Goal: Information Seeking & Learning: Compare options

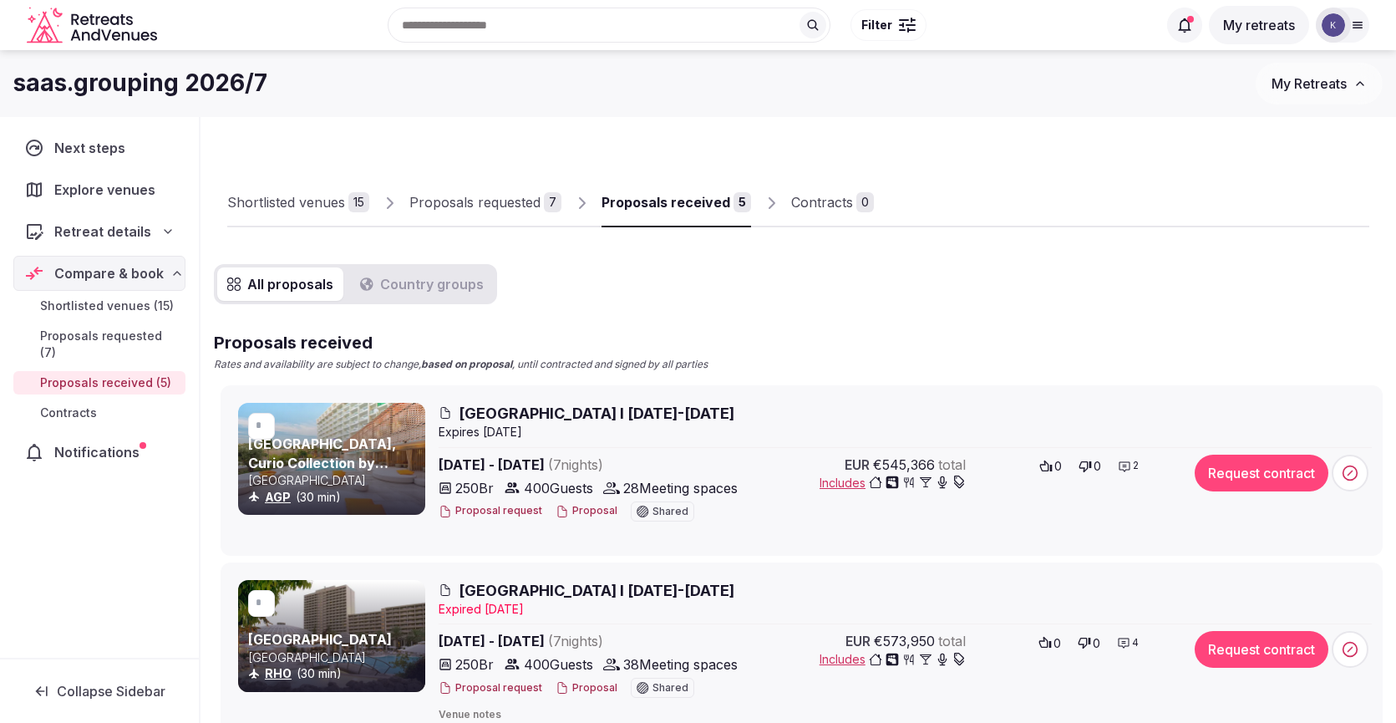
click at [677, 409] on span "[GEOGRAPHIC_DATA] I [DATE]-[DATE]" at bounding box center [597, 413] width 276 height 21
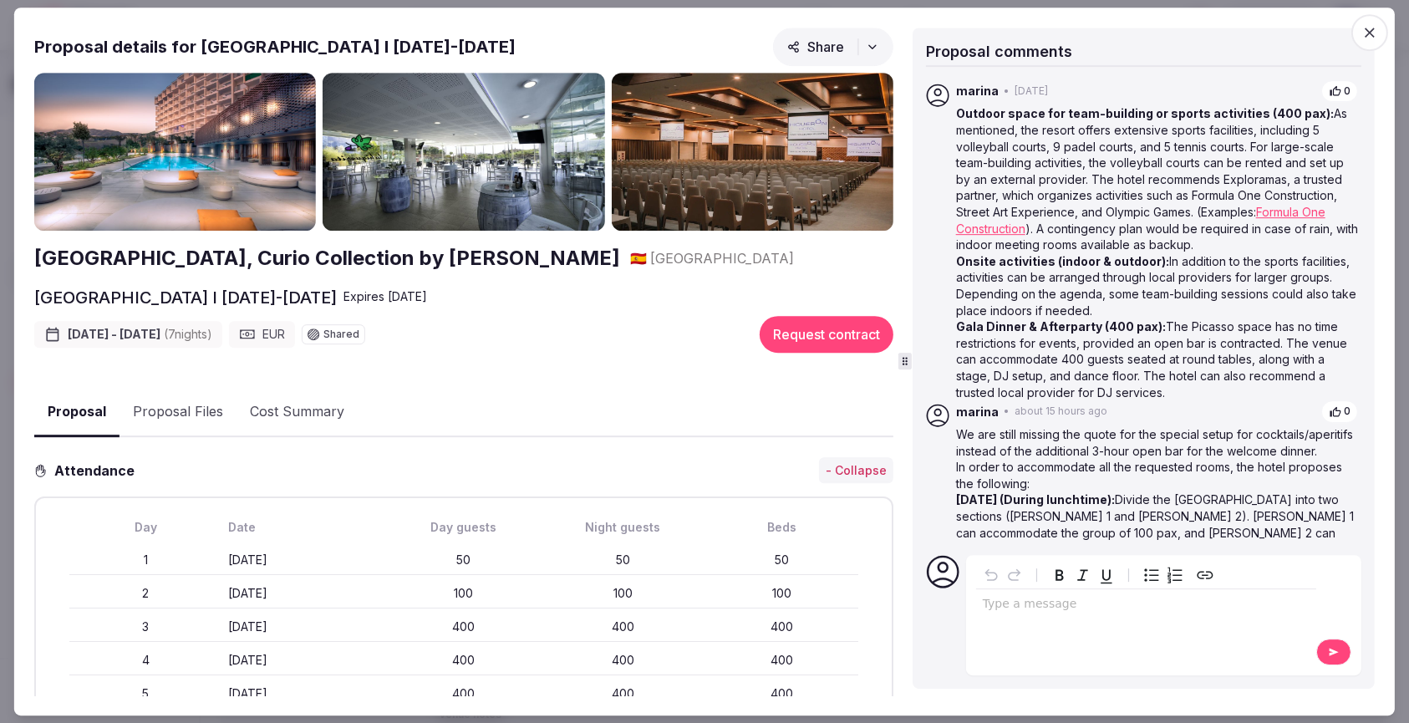
click at [1368, 37] on icon "button" at bounding box center [1369, 32] width 17 height 17
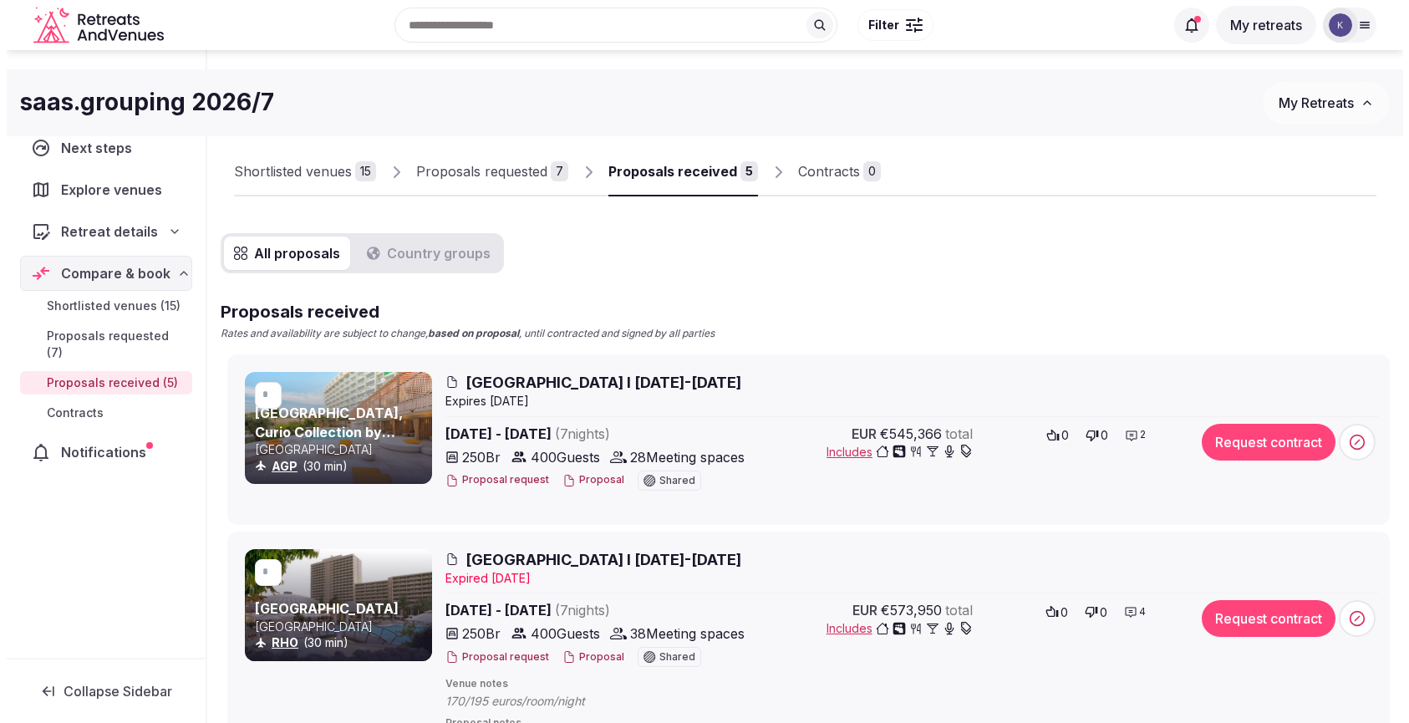
scroll to position [28, 0]
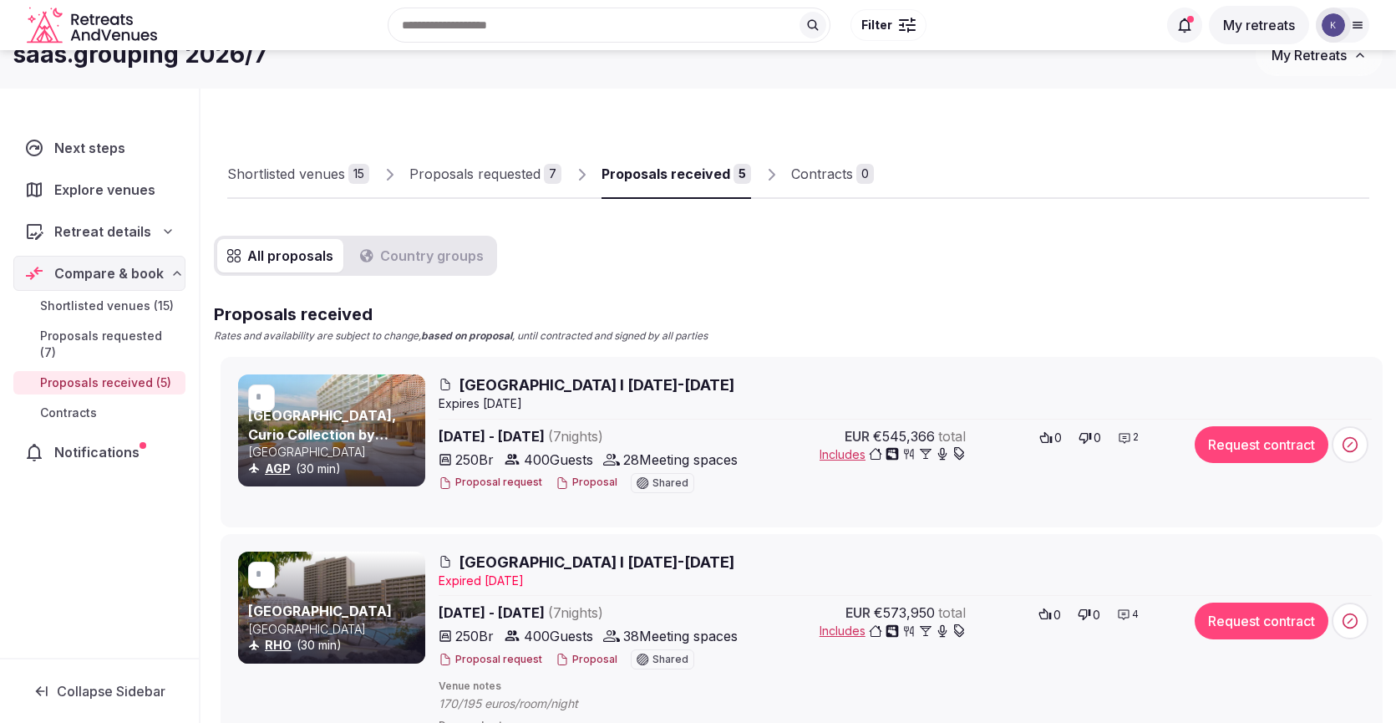
click at [964, 455] on icon "button" at bounding box center [959, 452] width 10 height 10
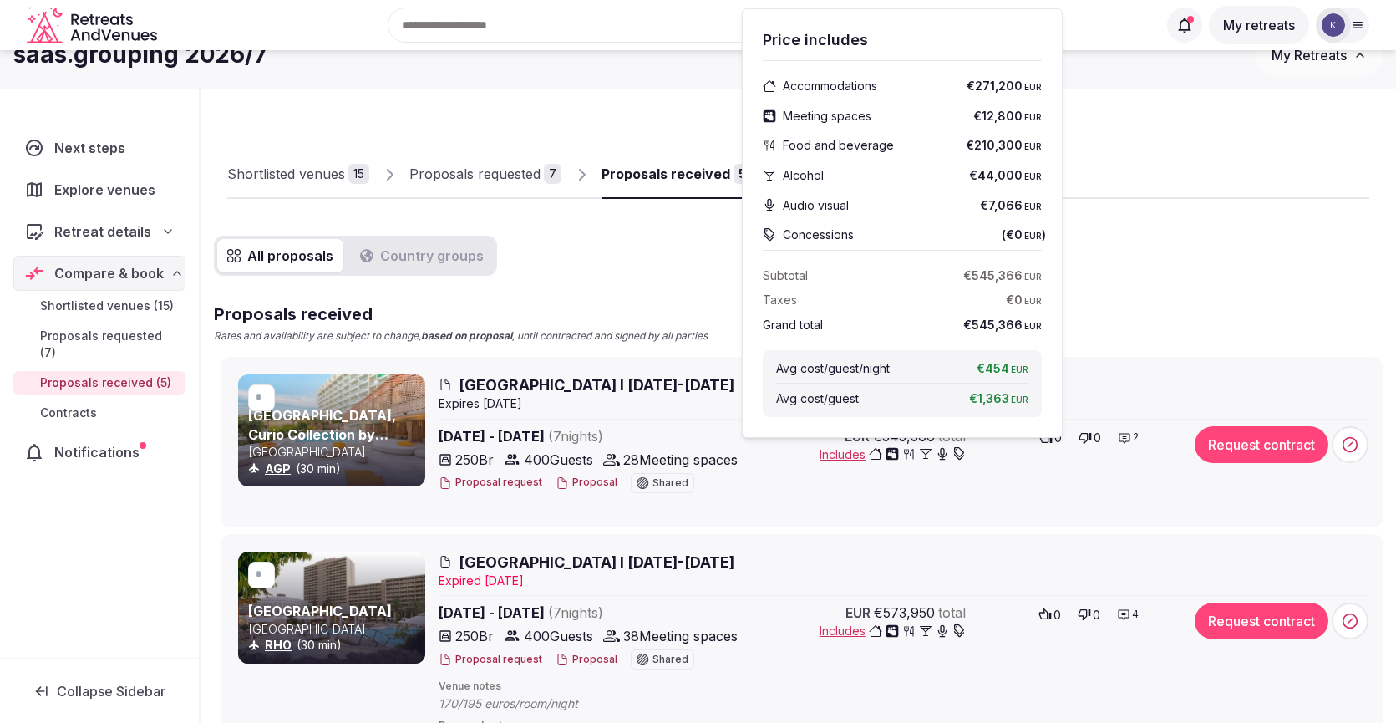
click at [949, 456] on icon "button" at bounding box center [942, 453] width 13 height 13
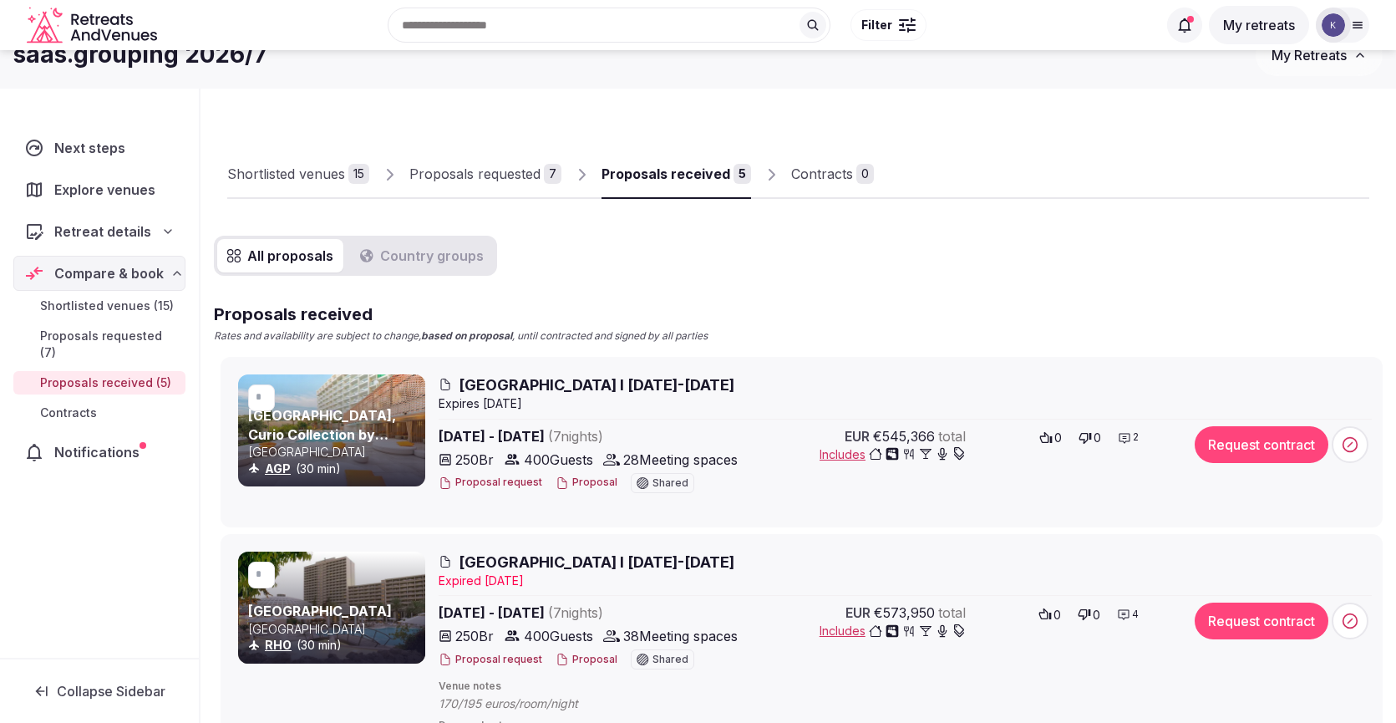
click at [946, 456] on icon "button" at bounding box center [942, 454] width 8 height 11
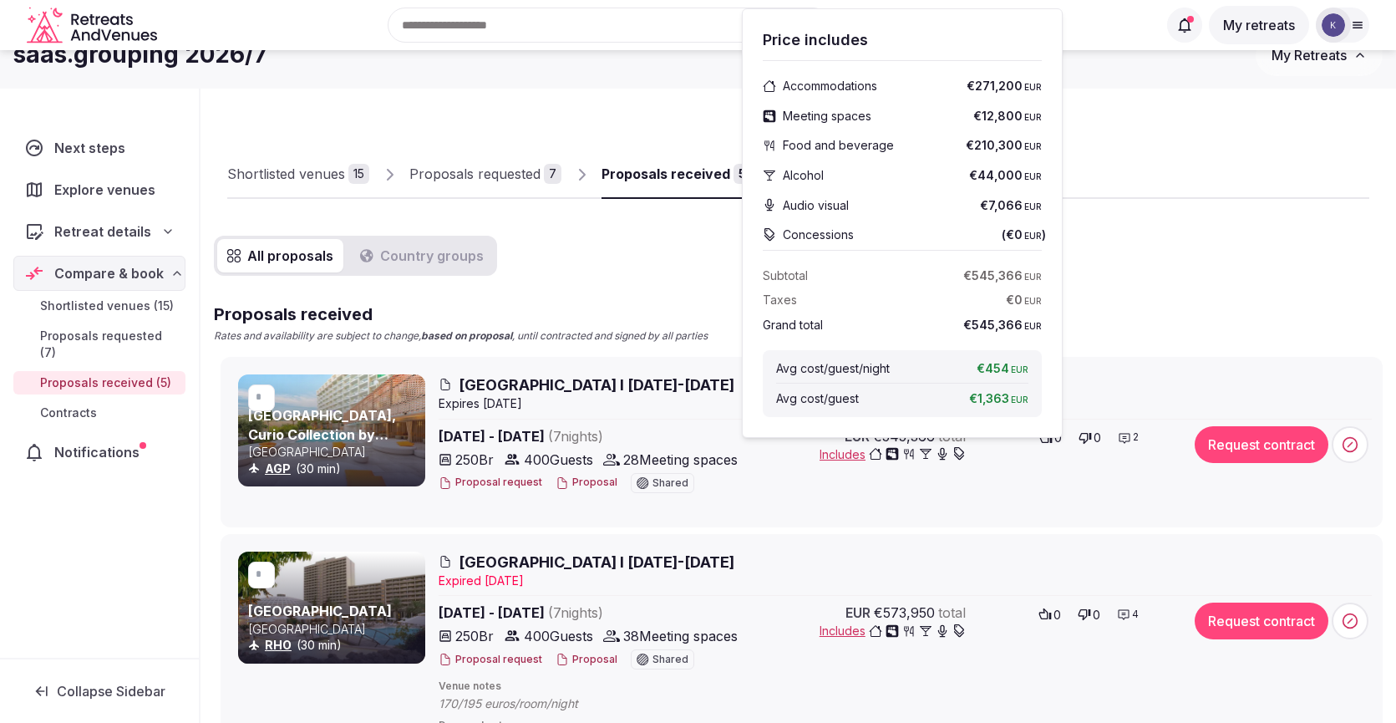
click at [933, 456] on icon "button" at bounding box center [925, 453] width 13 height 13
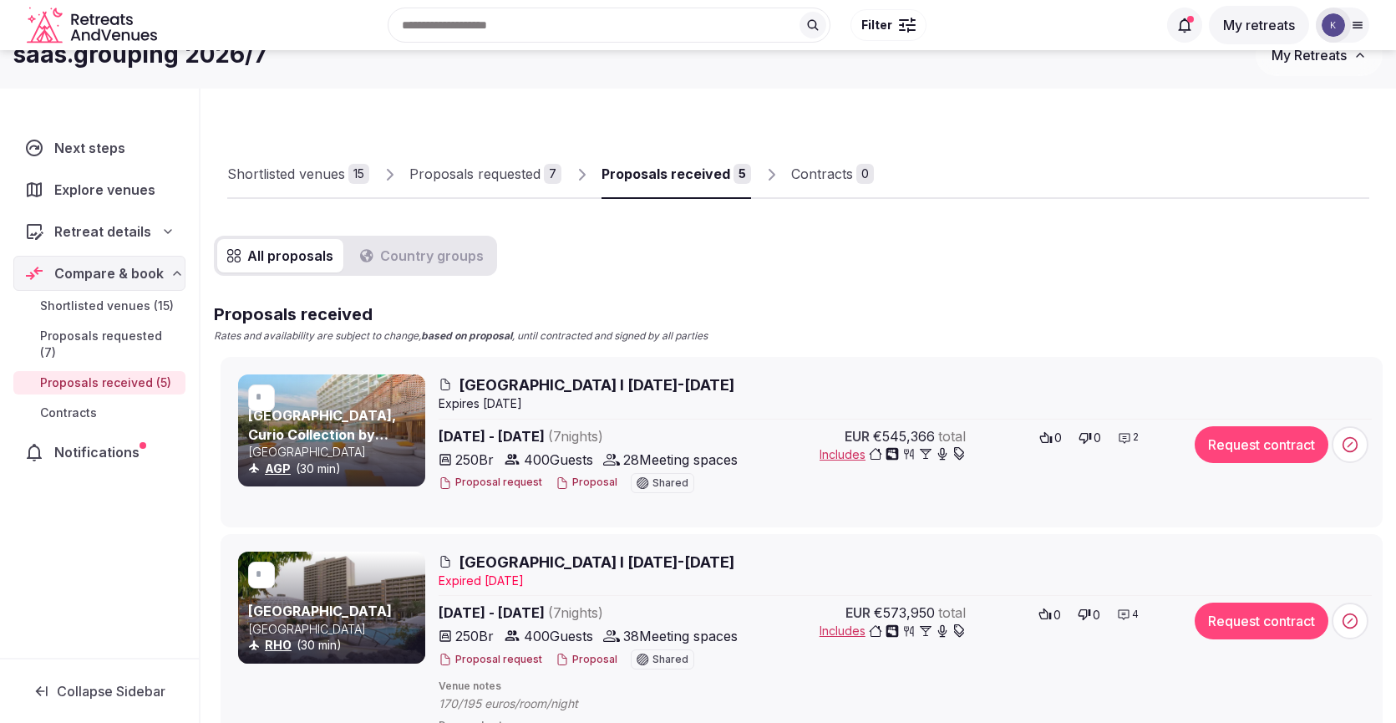
click at [846, 459] on span "Includes" at bounding box center [893, 454] width 146 height 17
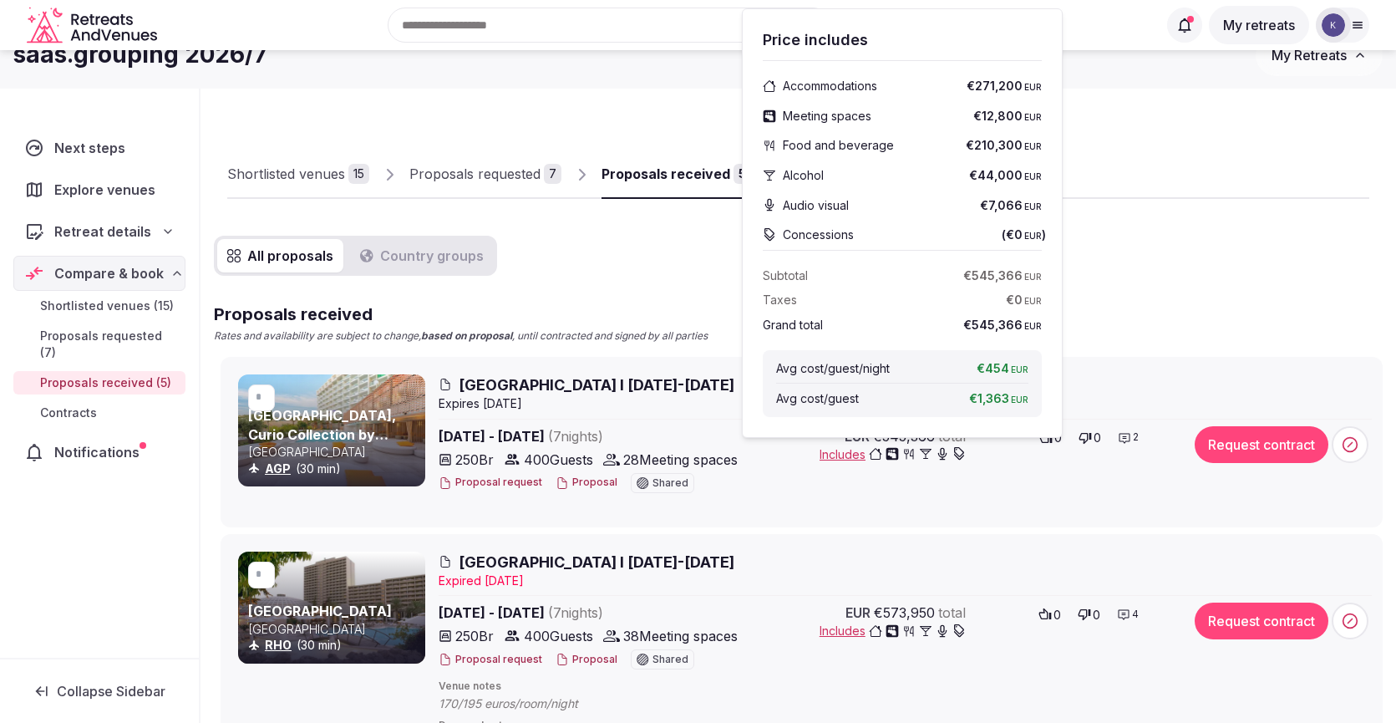
click at [578, 481] on button "Proposal" at bounding box center [587, 482] width 62 height 14
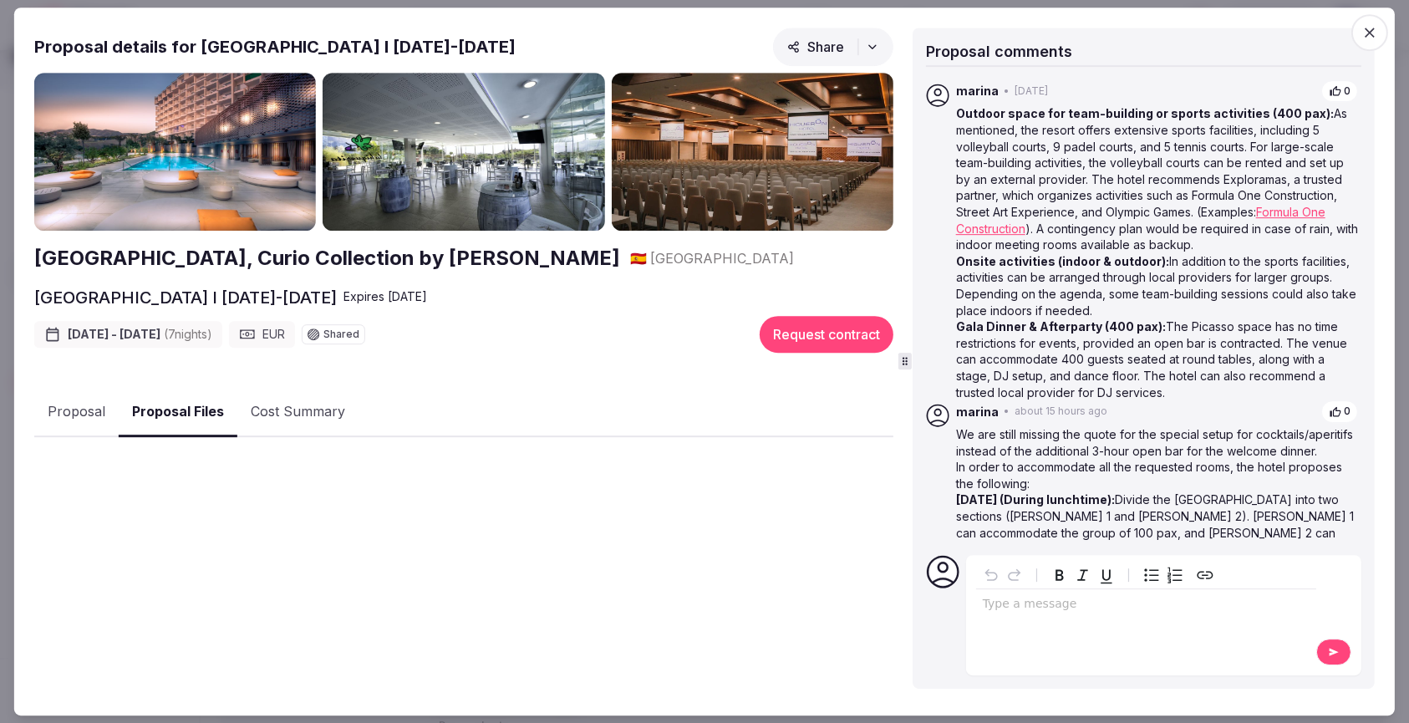
click at [187, 413] on button "Proposal Files" at bounding box center [178, 412] width 119 height 49
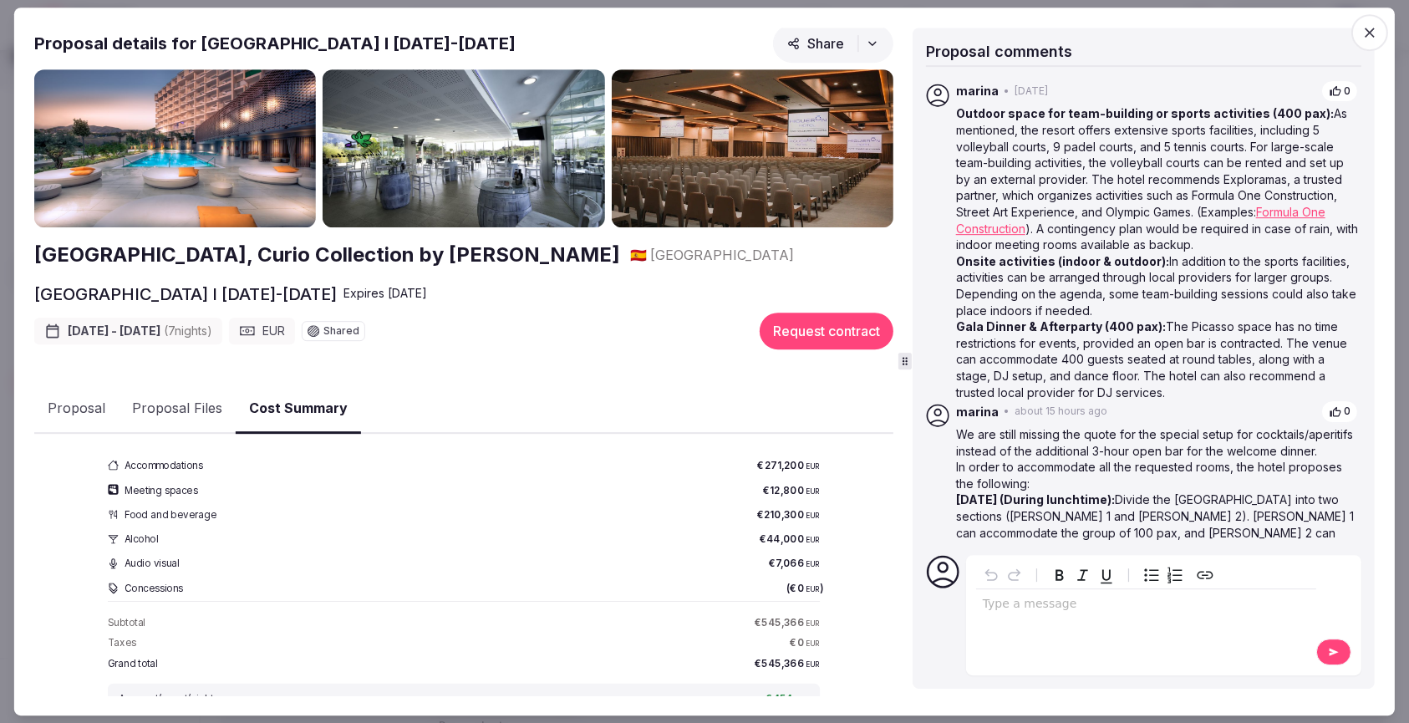
click at [308, 408] on button "Cost Summary" at bounding box center [298, 408] width 125 height 49
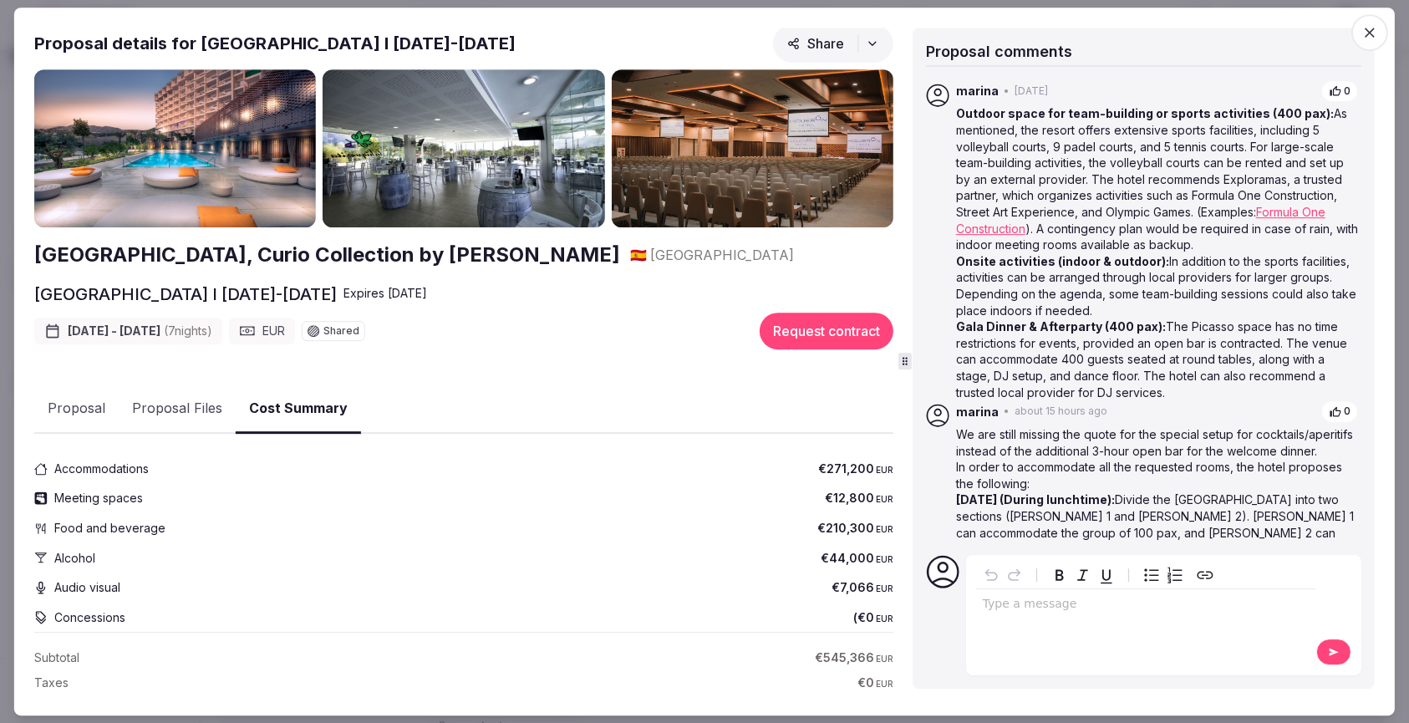
click at [194, 412] on button "Proposal Files" at bounding box center [177, 408] width 117 height 48
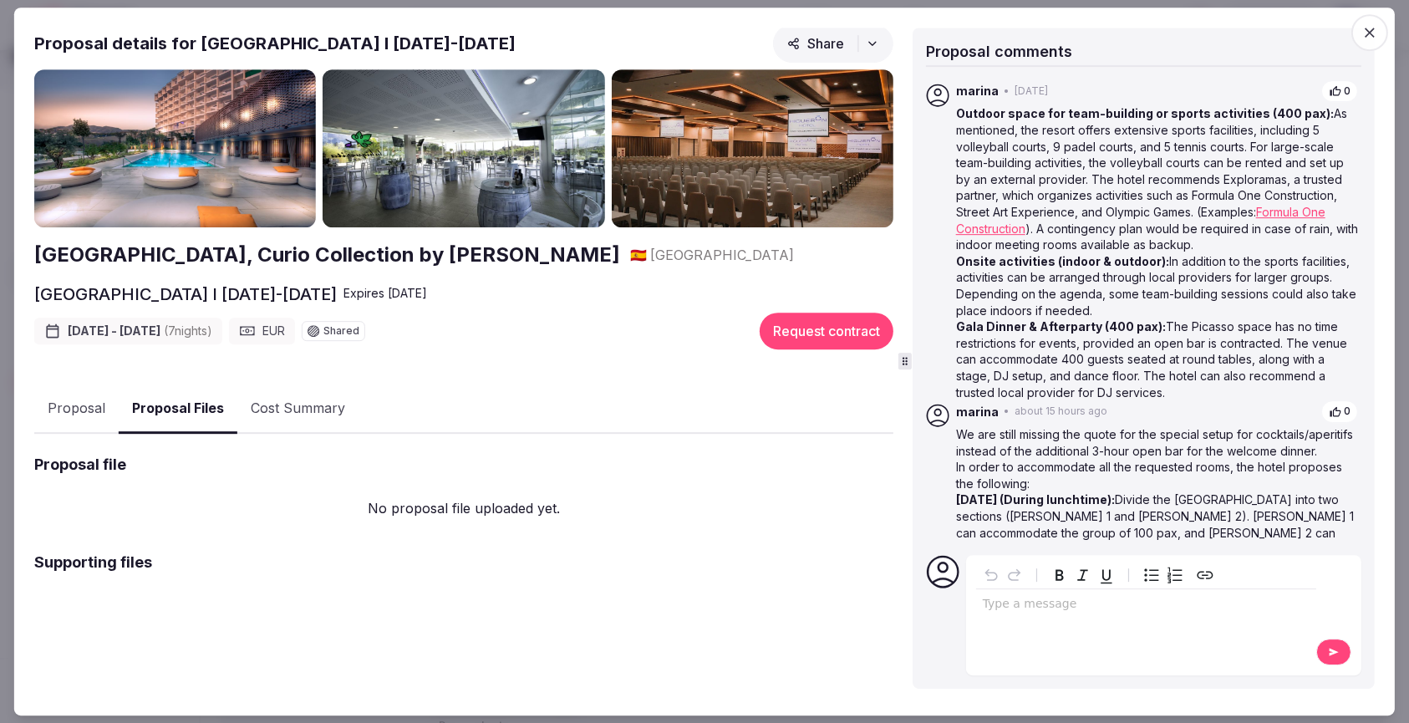
click at [87, 401] on button "Proposal" at bounding box center [76, 408] width 84 height 48
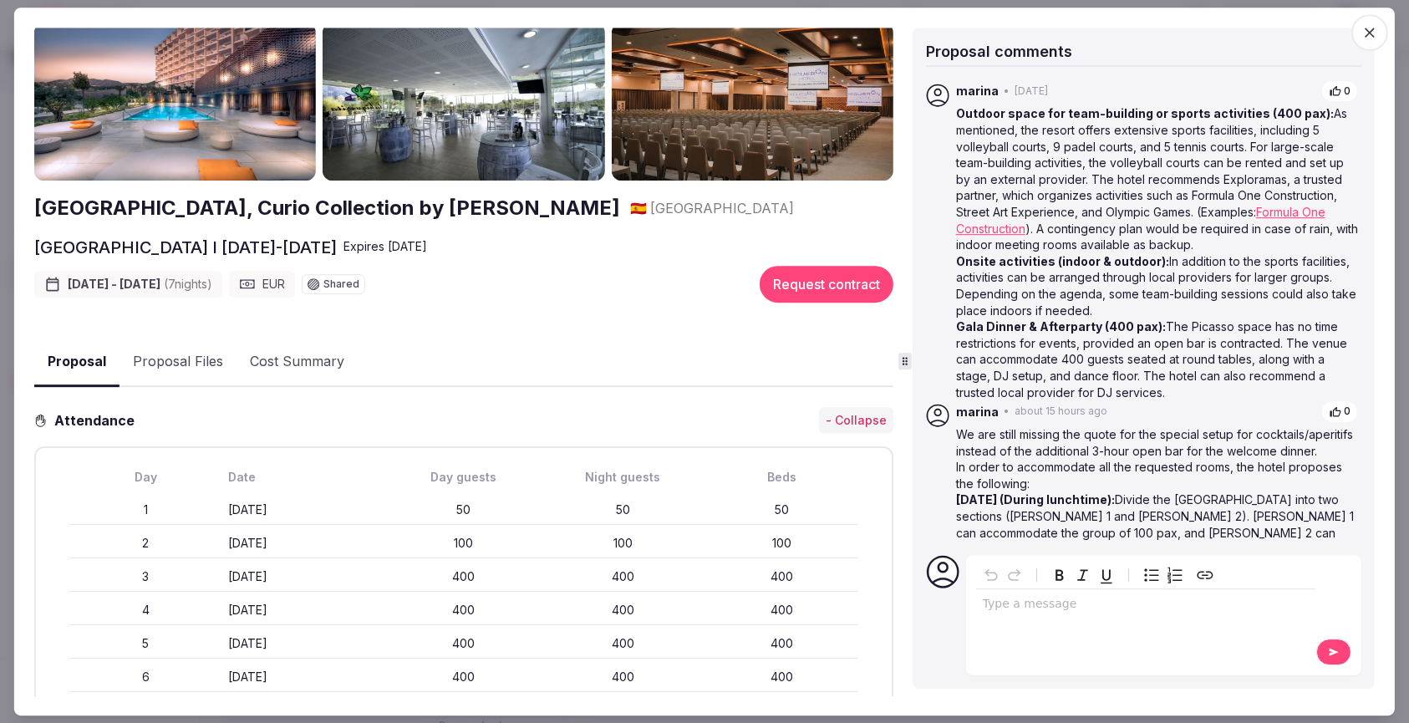
scroll to position [0, 0]
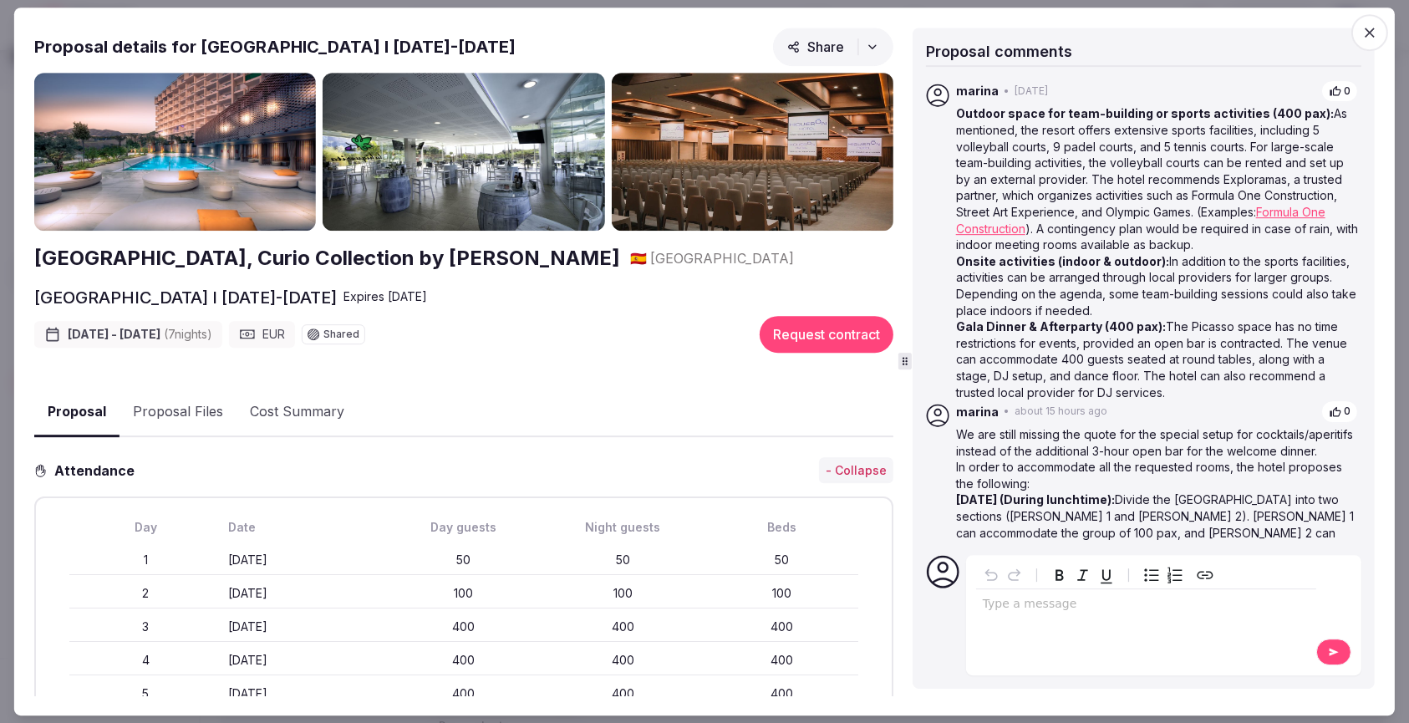
click at [278, 413] on button "Cost Summary" at bounding box center [296, 412] width 121 height 48
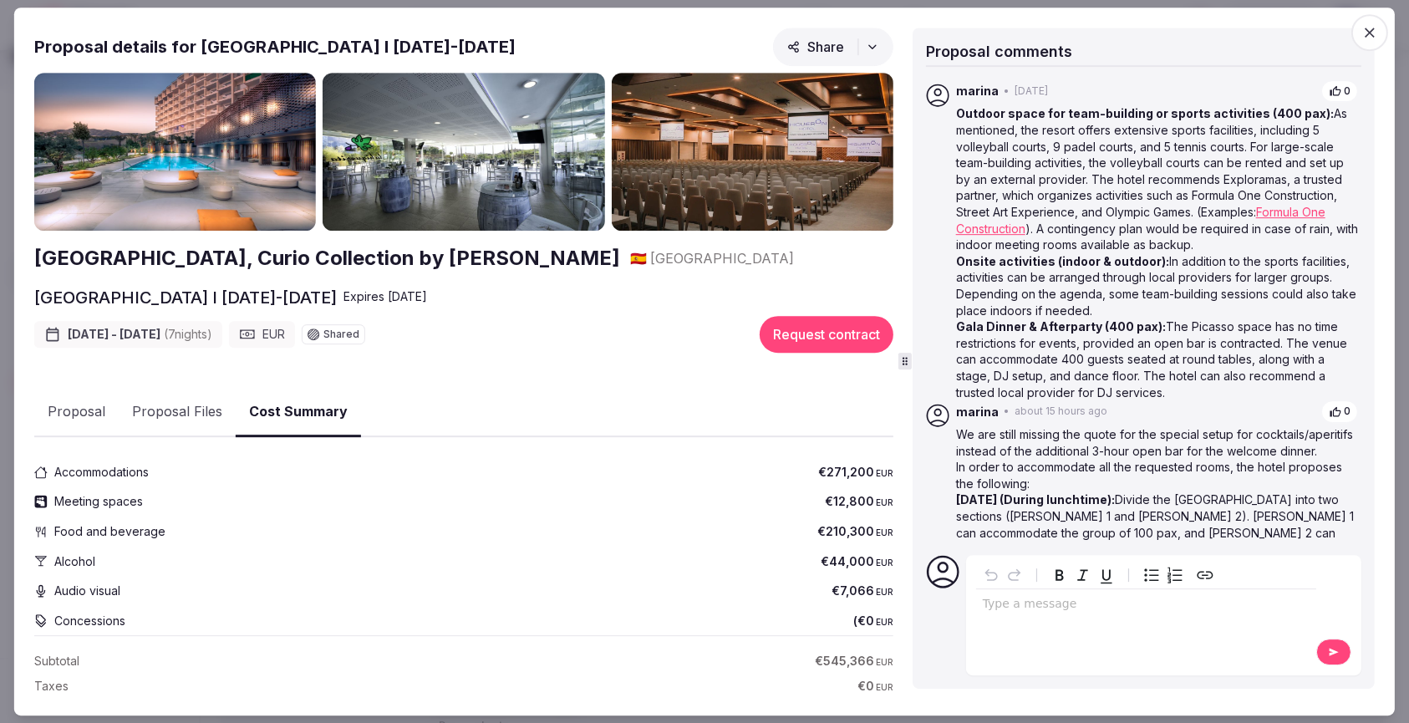
click at [165, 402] on button "Proposal Files" at bounding box center [177, 412] width 117 height 48
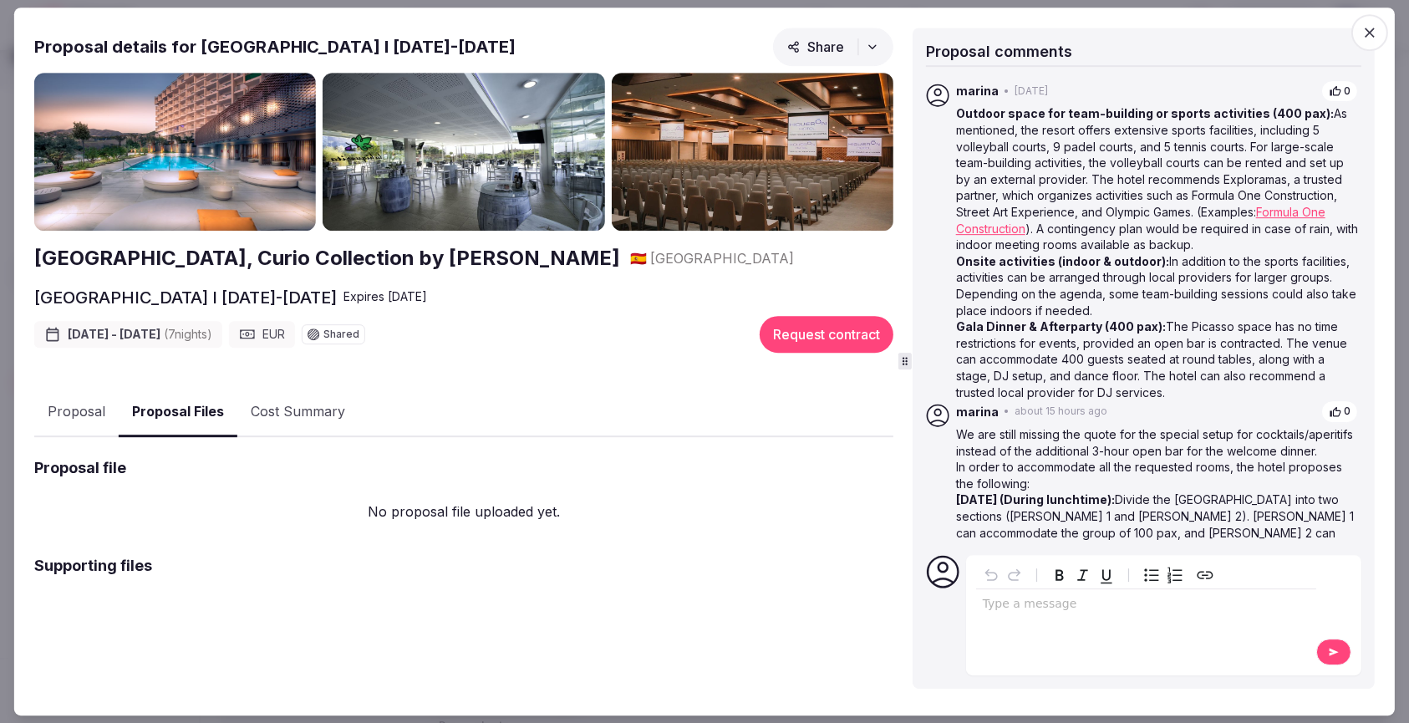
click at [64, 409] on button "Proposal" at bounding box center [76, 412] width 84 height 48
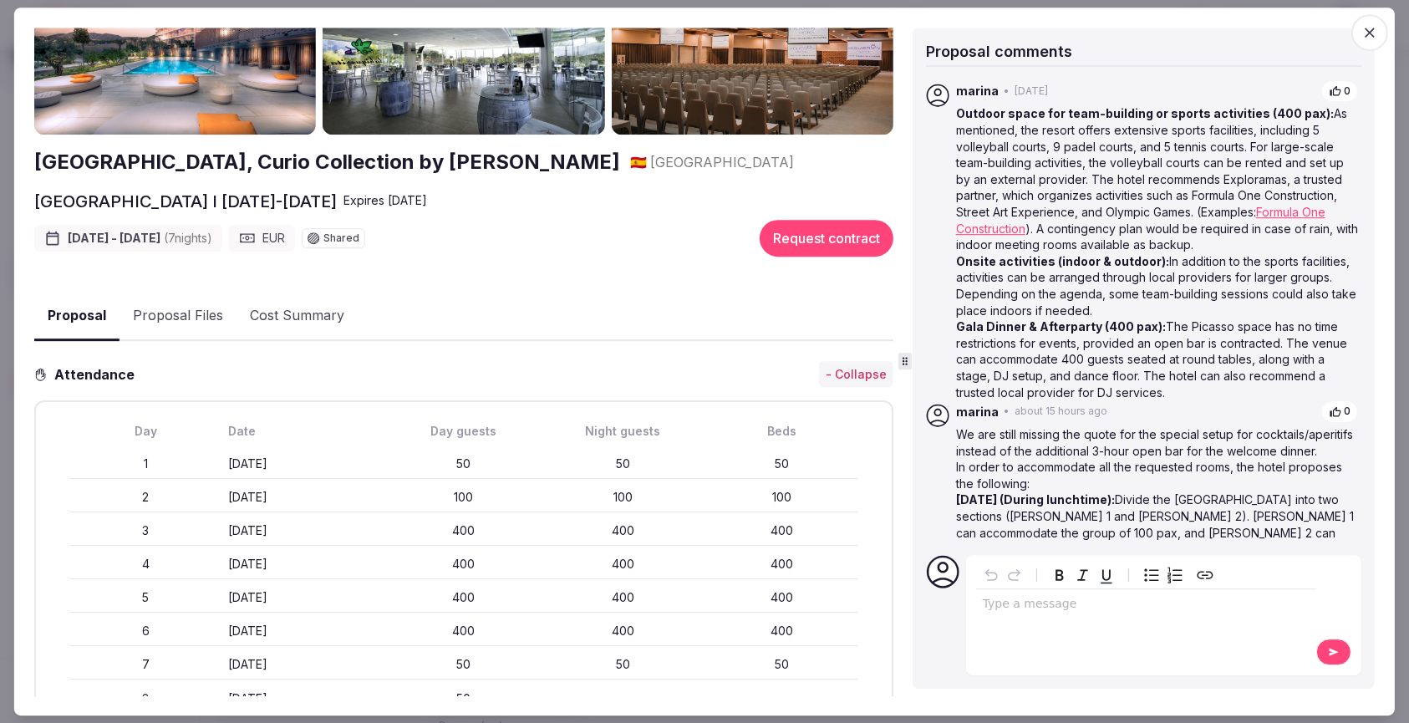
scroll to position [71, 0]
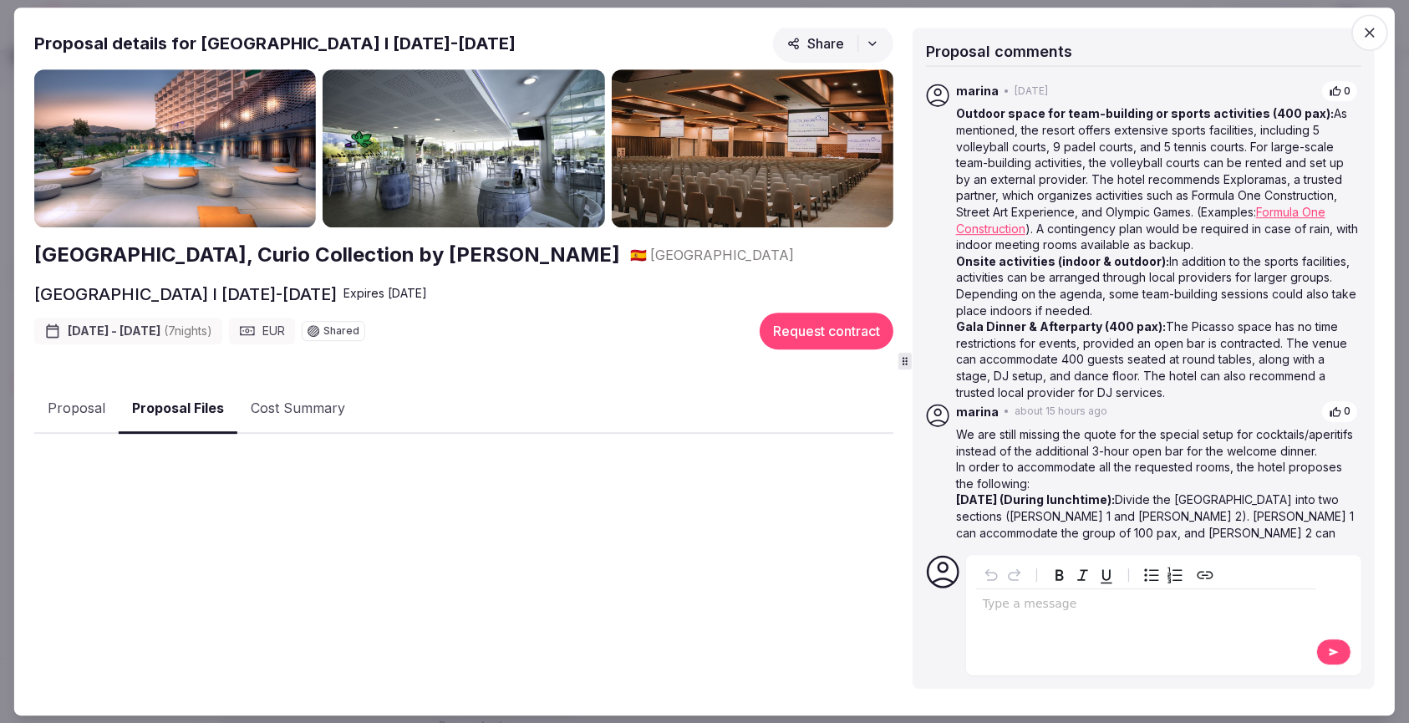
click at [179, 338] on div "[GEOGRAPHIC_DATA], Curio Collection by Hilton 🇪🇸 [GEOGRAPHIC_DATA] [GEOGRAPHIC_…" at bounding box center [463, 382] width 859 height 627
click at [305, 404] on button "Cost Summary" at bounding box center [297, 408] width 121 height 48
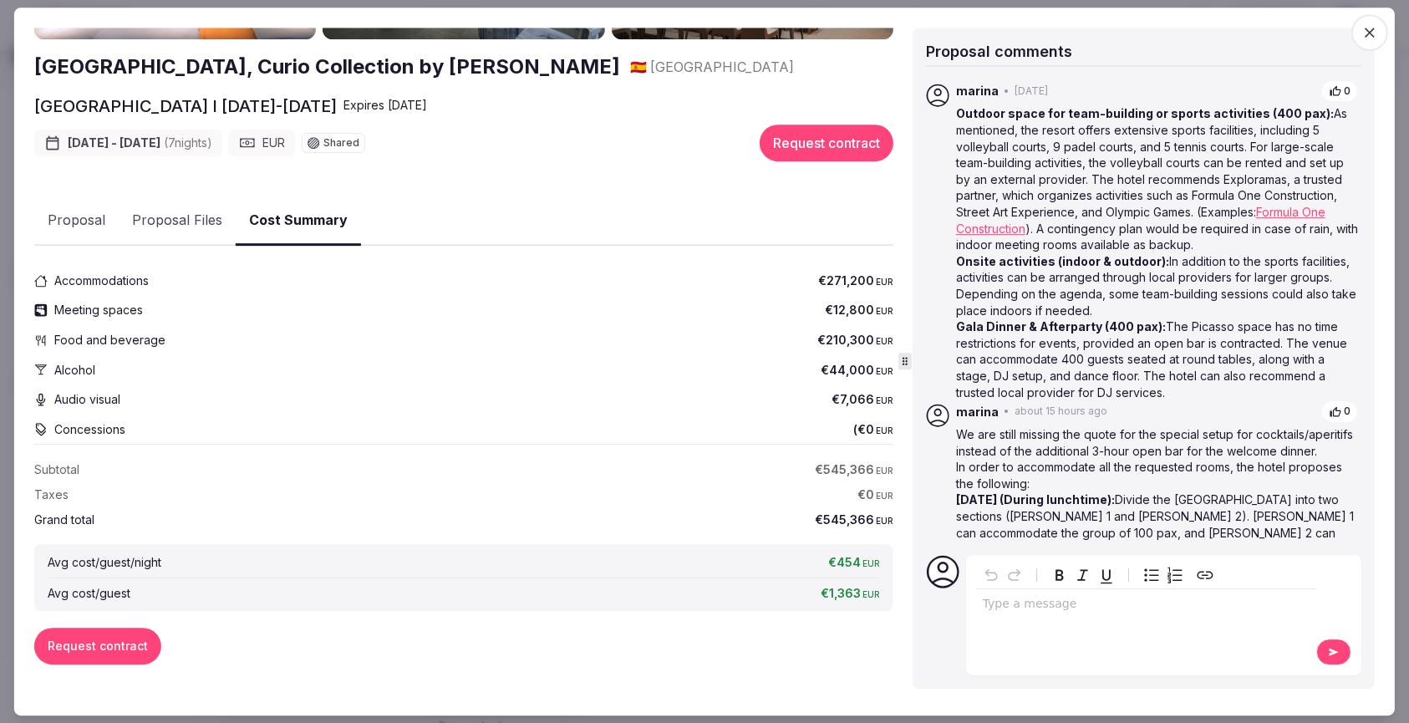
scroll to position [0, 0]
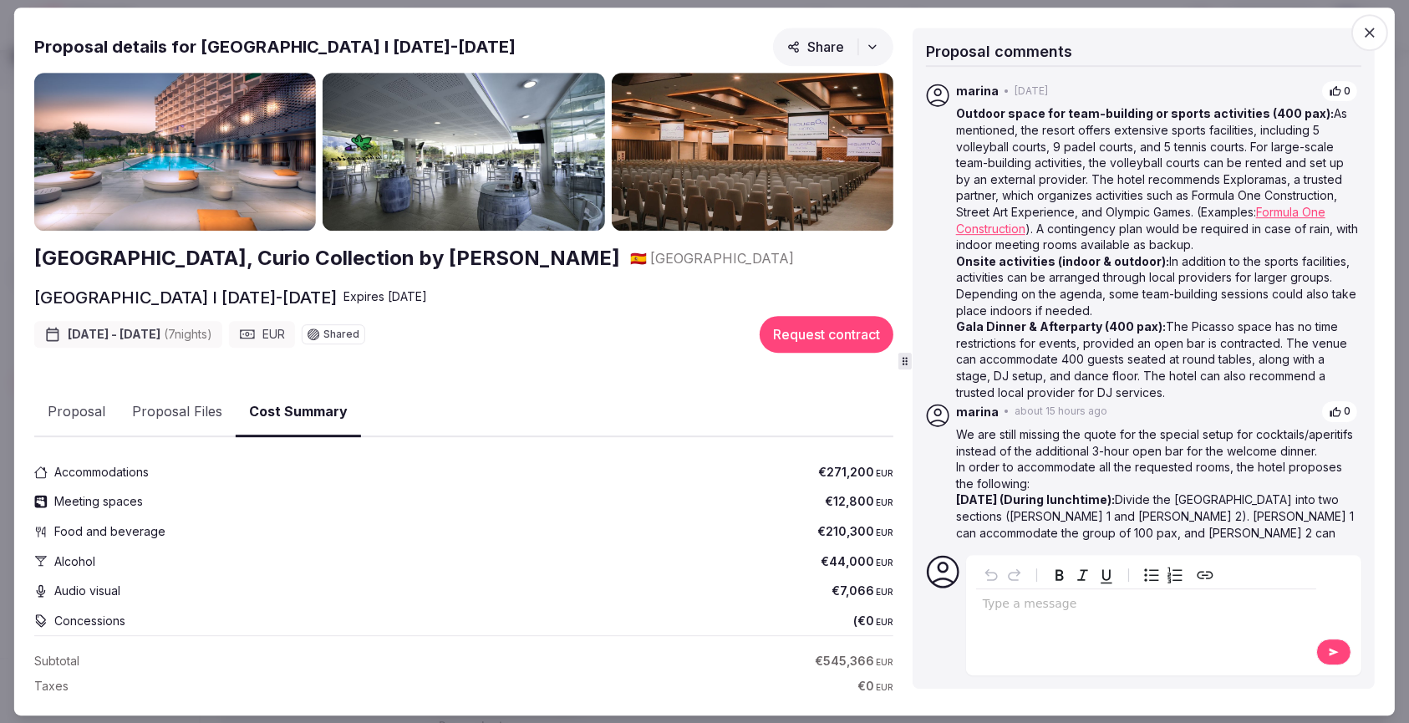
click at [196, 404] on button "Proposal Files" at bounding box center [177, 412] width 117 height 48
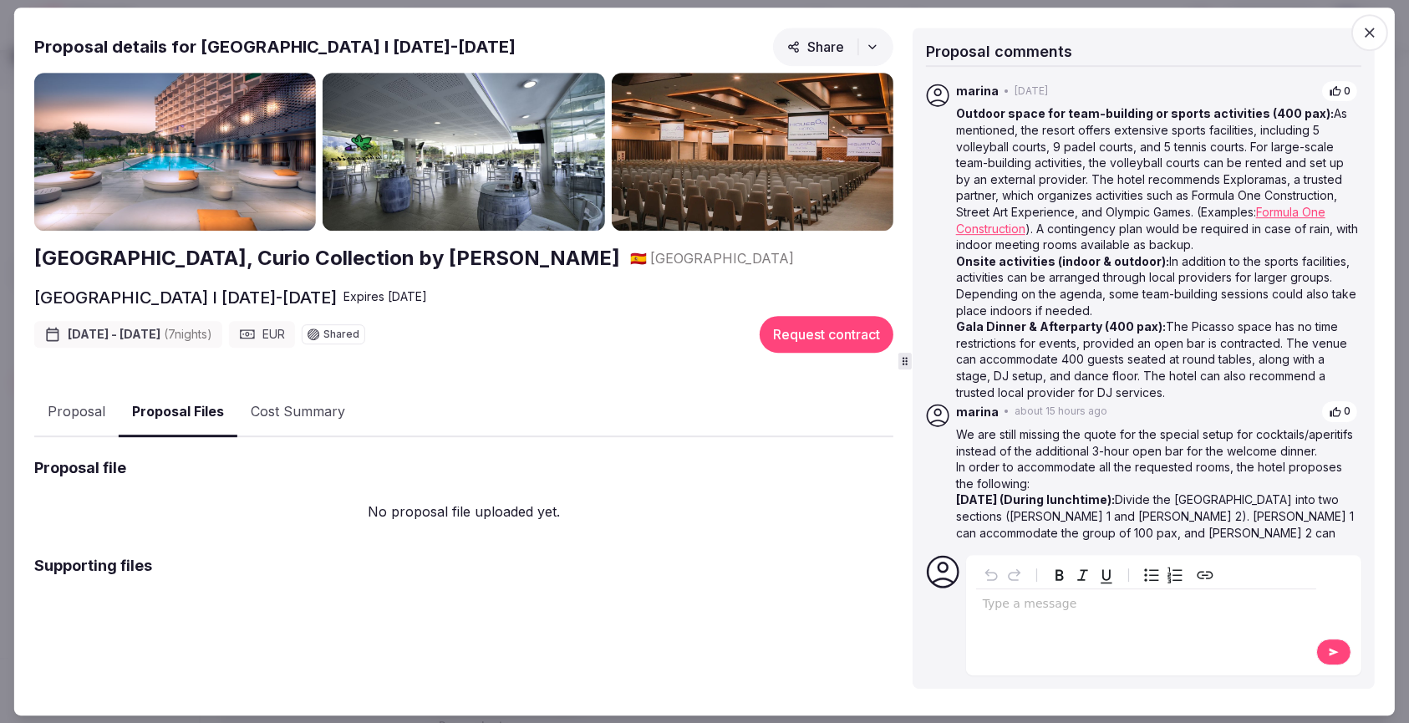
click at [84, 405] on button "Proposal" at bounding box center [76, 412] width 84 height 48
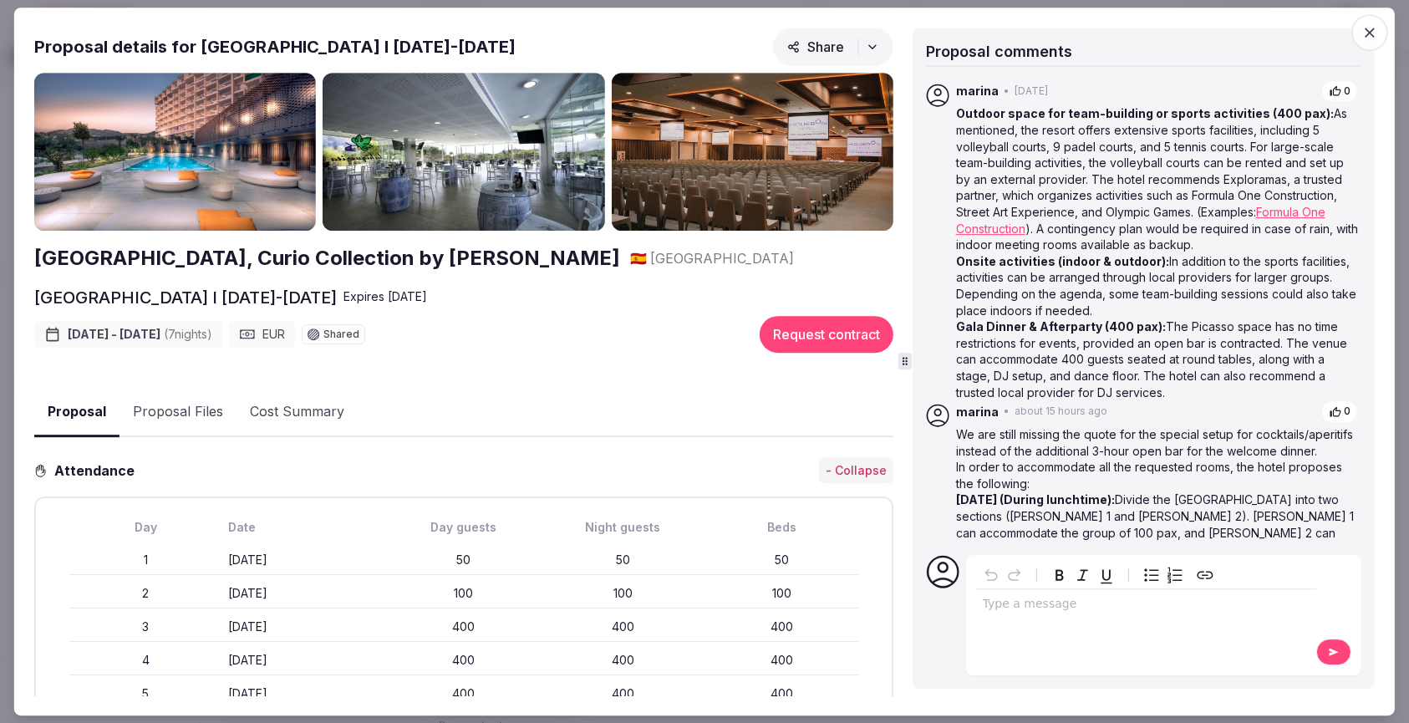
click at [1367, 31] on icon "button" at bounding box center [1370, 33] width 10 height 10
